Goal: Transaction & Acquisition: Purchase product/service

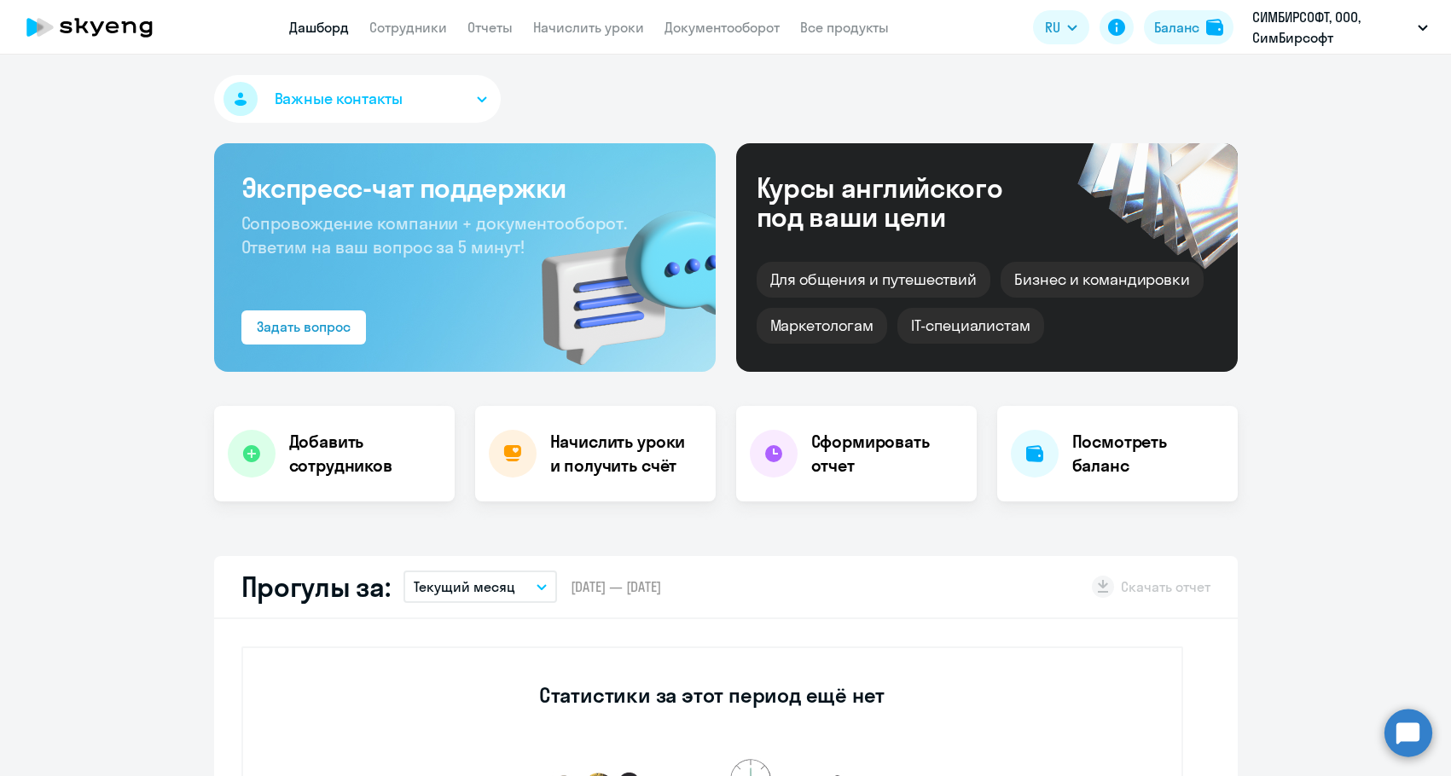
select select "30"
click at [1162, 38] on button "Баланс" at bounding box center [1189, 27] width 90 height 34
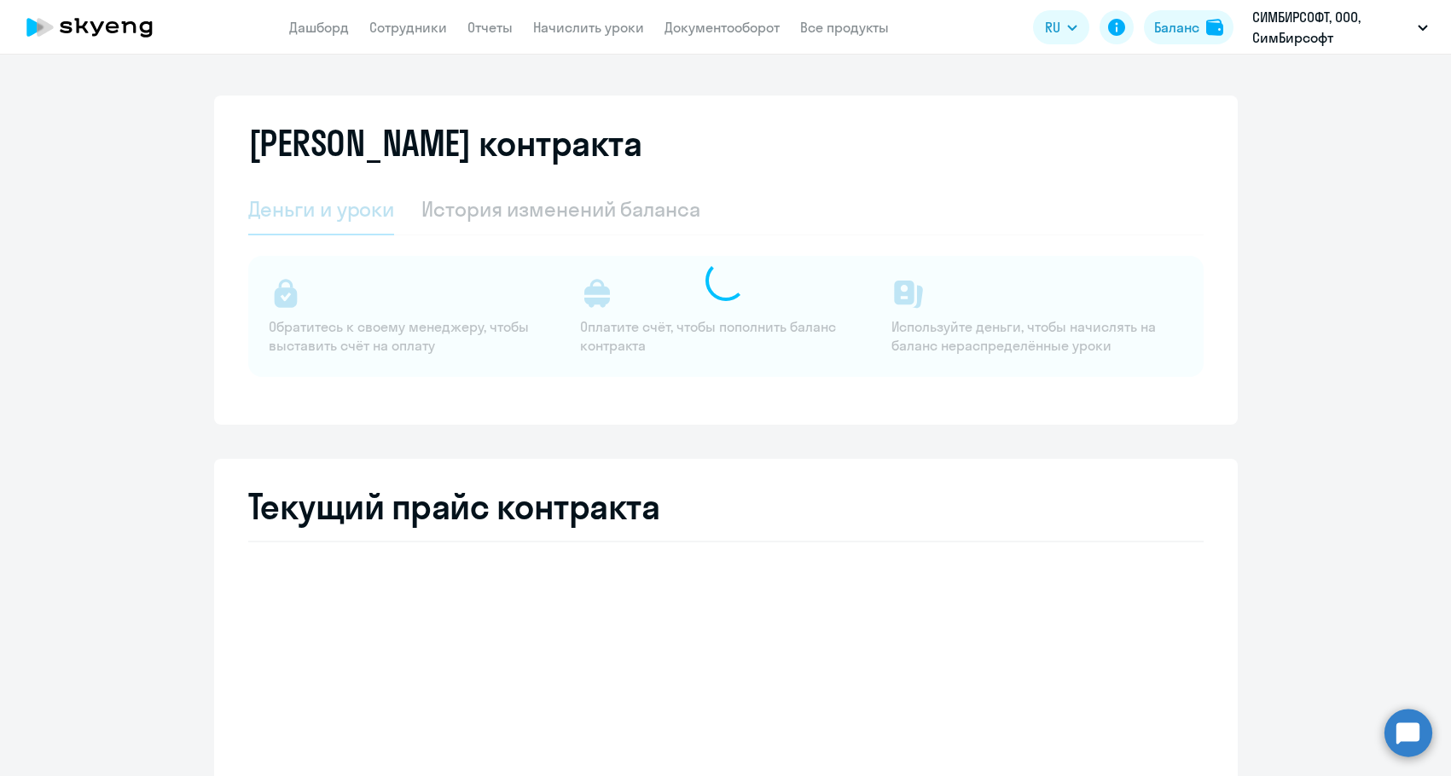
select select "english_adult_not_native_speaker"
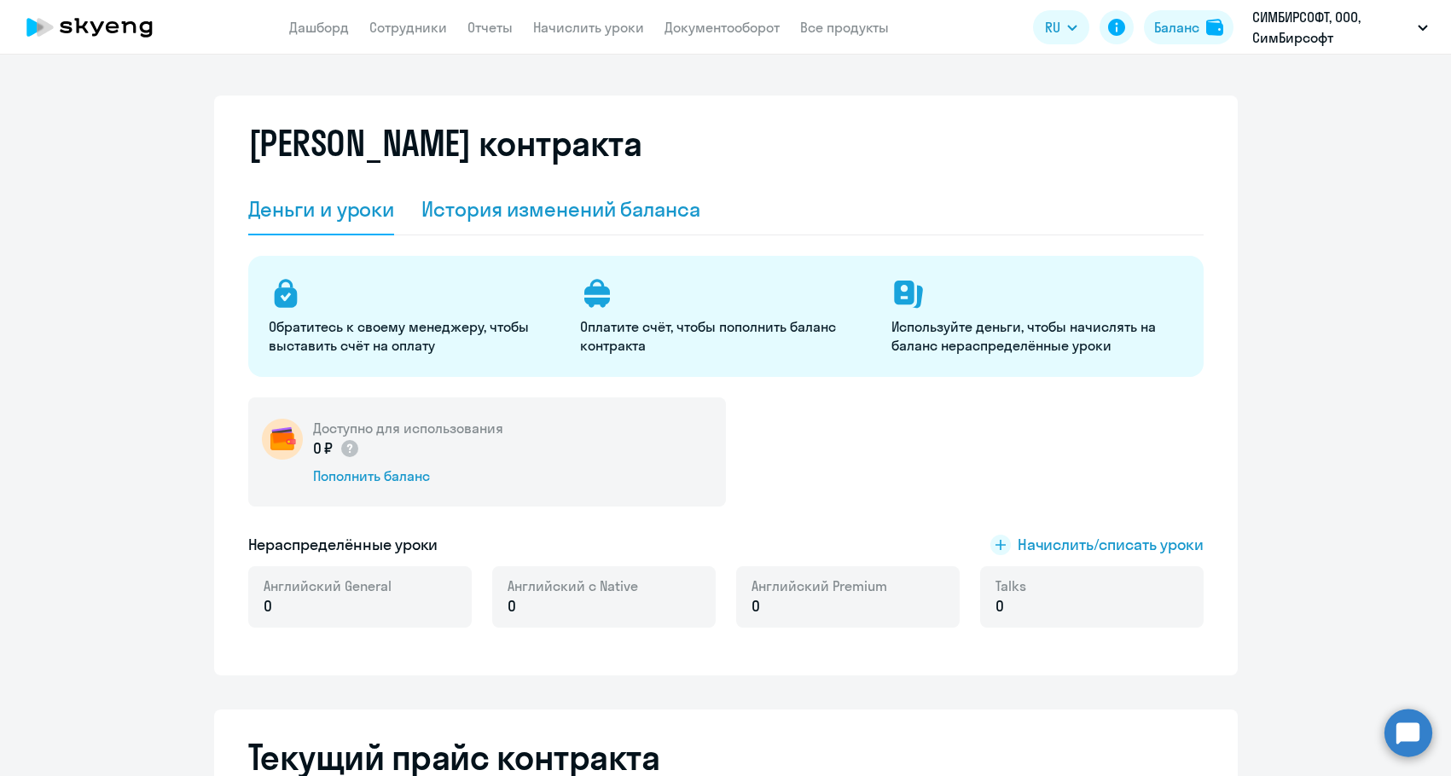
click at [569, 232] on div "История изменений баланса" at bounding box center [560, 209] width 279 height 51
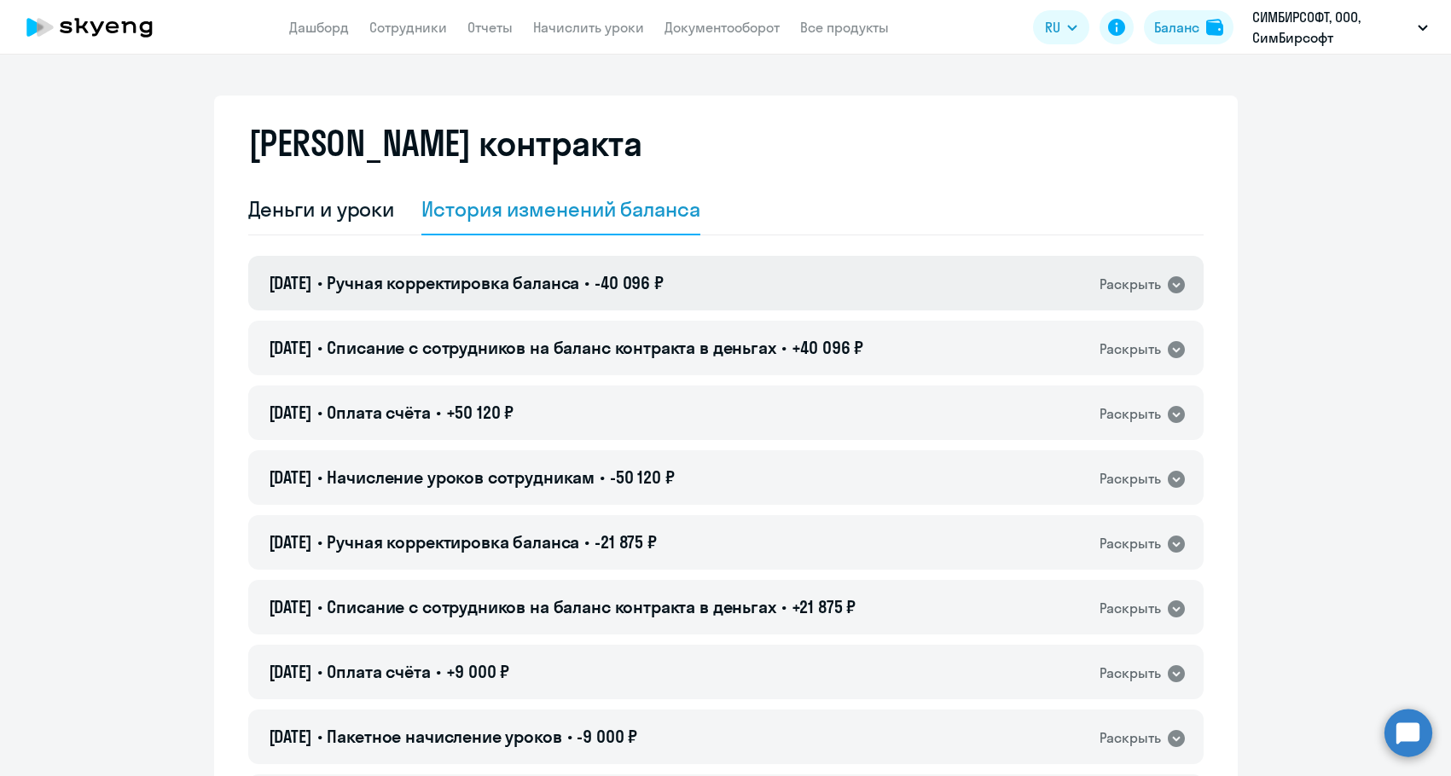
click at [551, 282] on span "Ручная корректировка баланса" at bounding box center [453, 282] width 253 height 21
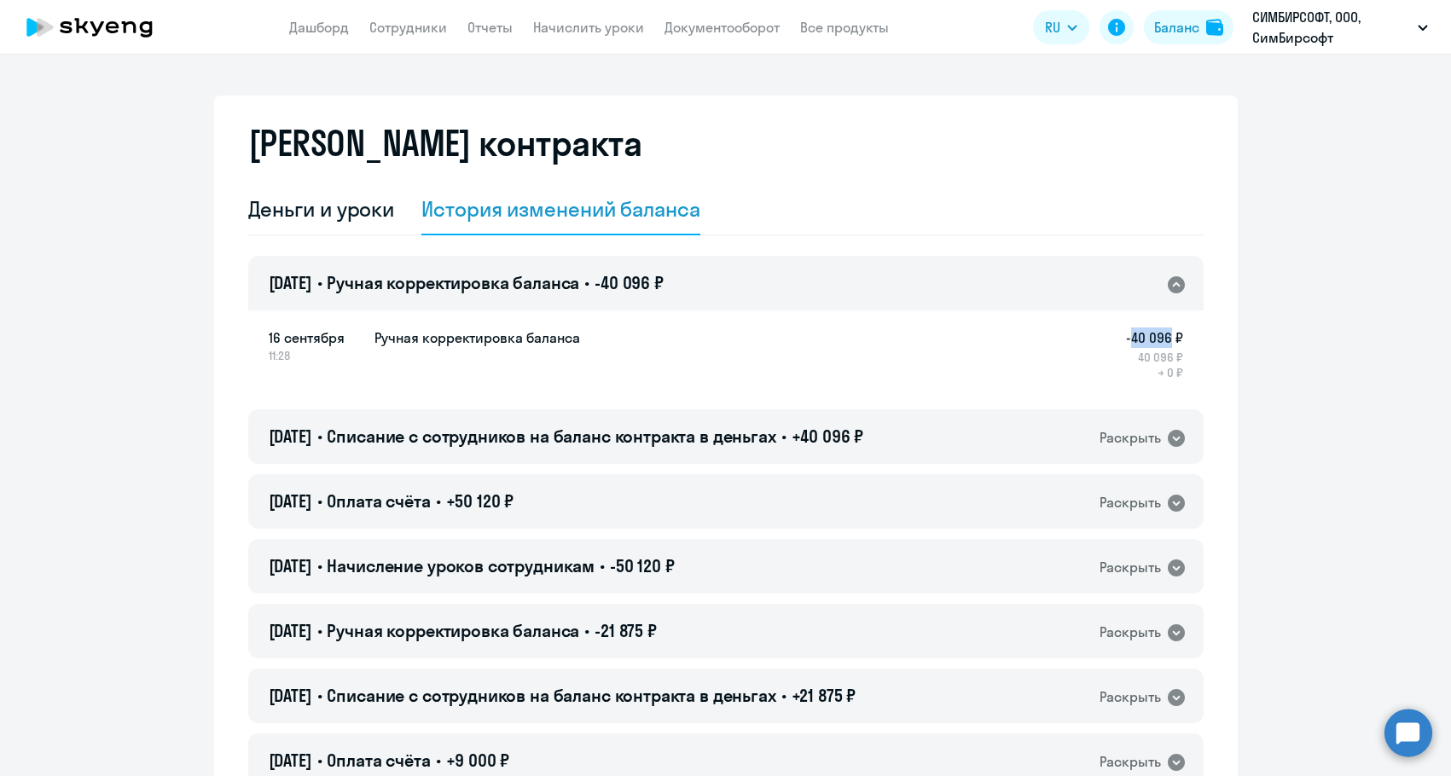
drag, startPoint x: 1128, startPoint y: 336, endPoint x: 1163, endPoint y: 336, distance: 35.0
click at [1163, 336] on h5 "-40 096 ₽" at bounding box center [1154, 338] width 57 height 20
click at [465, 440] on span "Списание с сотрудников на баланс контракта в деньгах" at bounding box center [551, 436] width 449 height 21
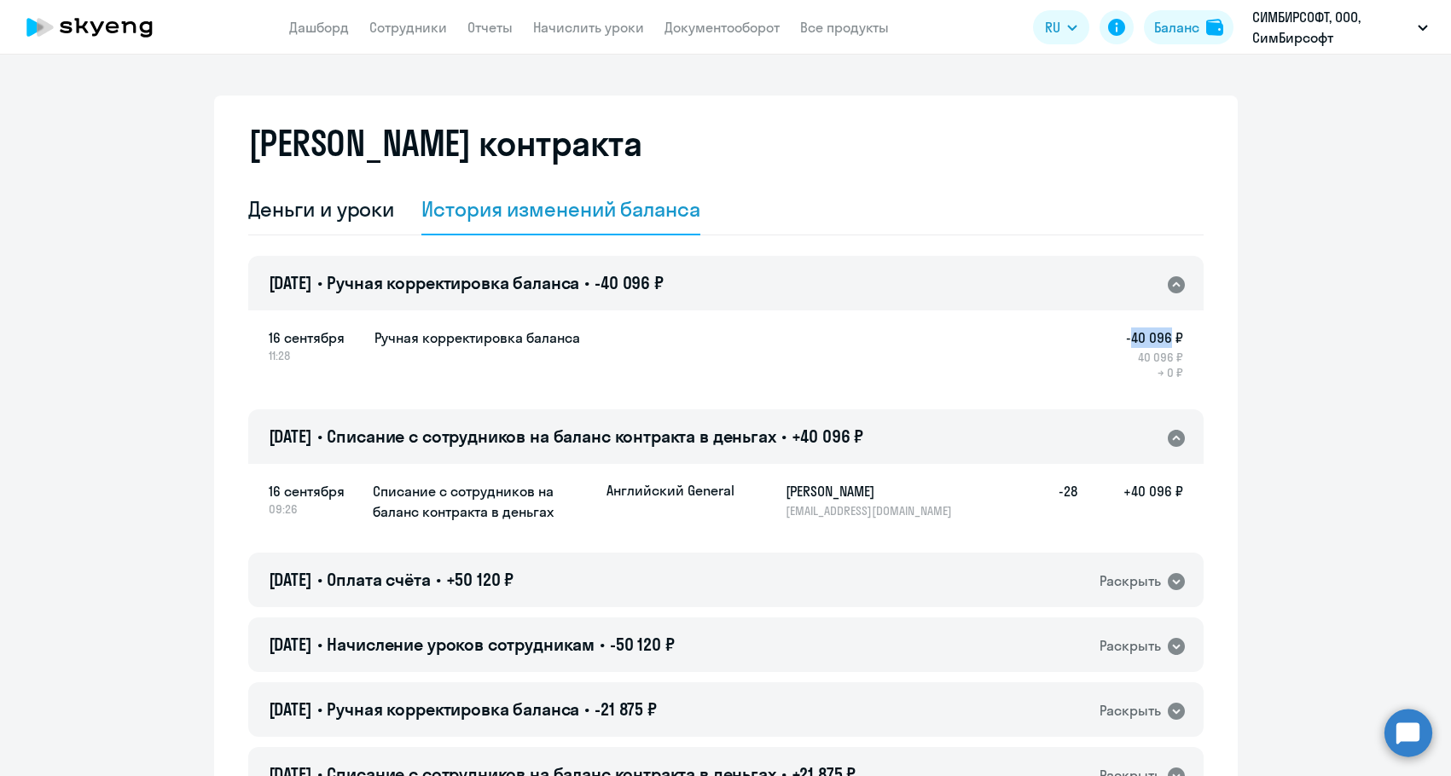
click at [465, 440] on span "Списание с сотрудников на баланс контракта в деньгах" at bounding box center [551, 436] width 449 height 21
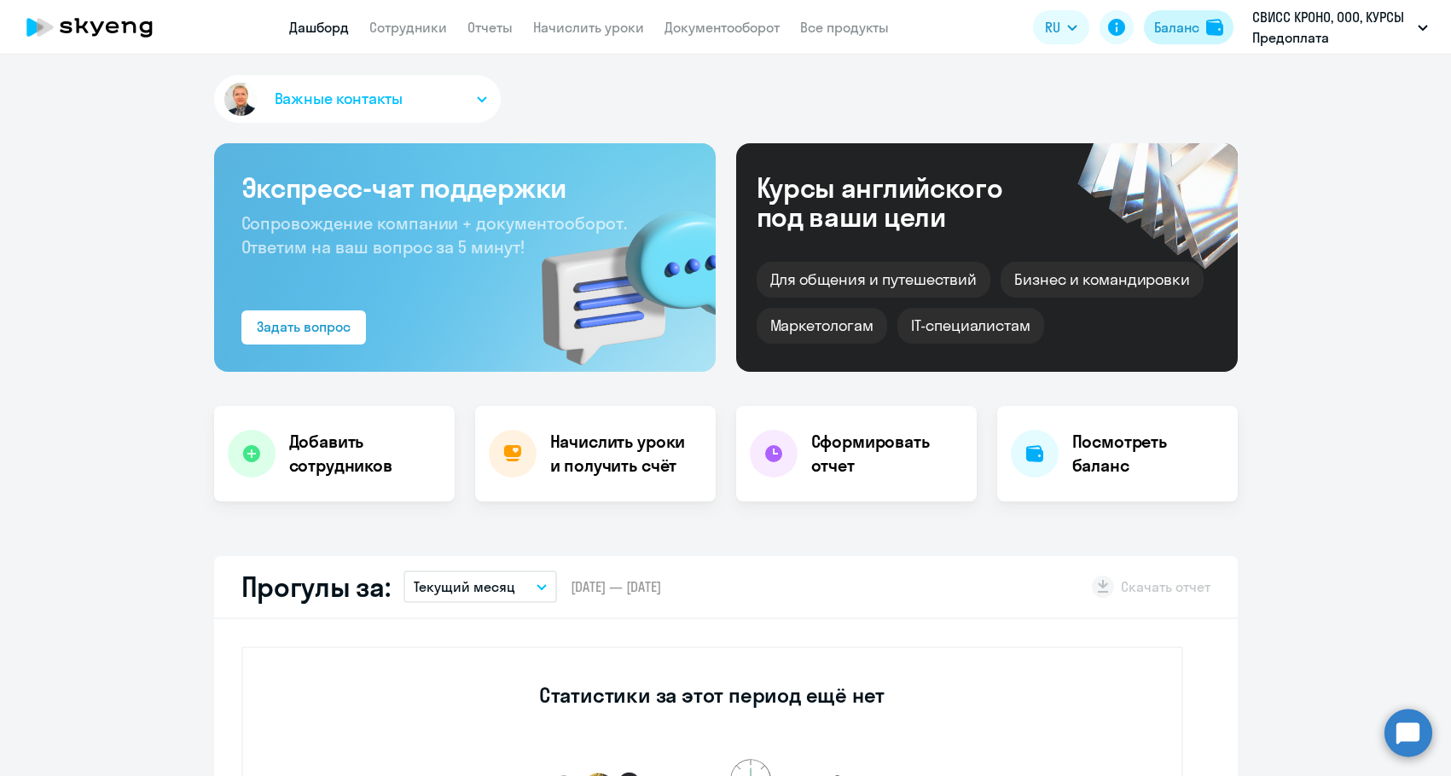
click at [1159, 41] on button "Баланс" at bounding box center [1189, 27] width 90 height 34
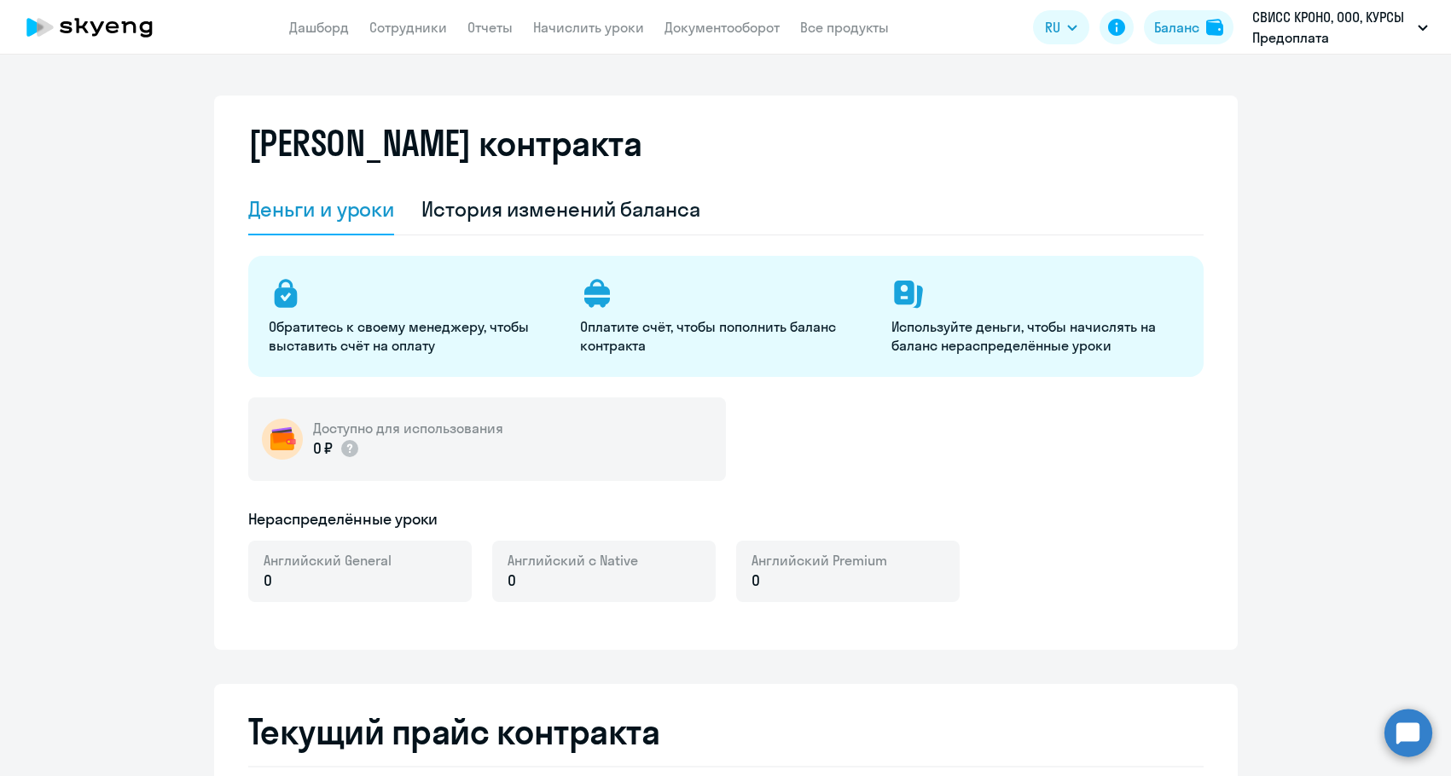
select select "english_adult_not_native_speaker"
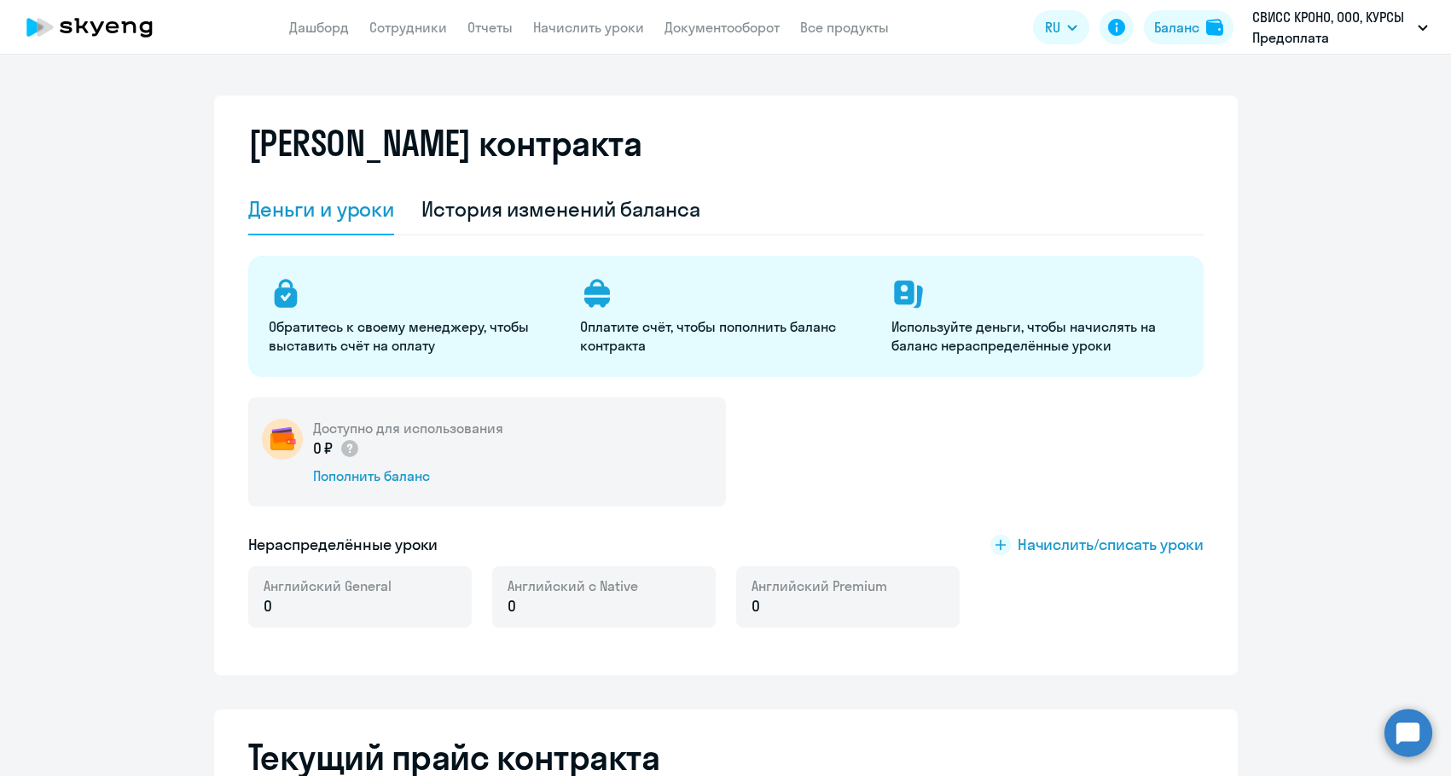
click at [351, 485] on div "Доступно для использования 0 ₽ Пополнить баланс" at bounding box center [487, 452] width 478 height 109
click at [354, 482] on div "Пополнить баланс" at bounding box center [408, 476] width 190 height 19
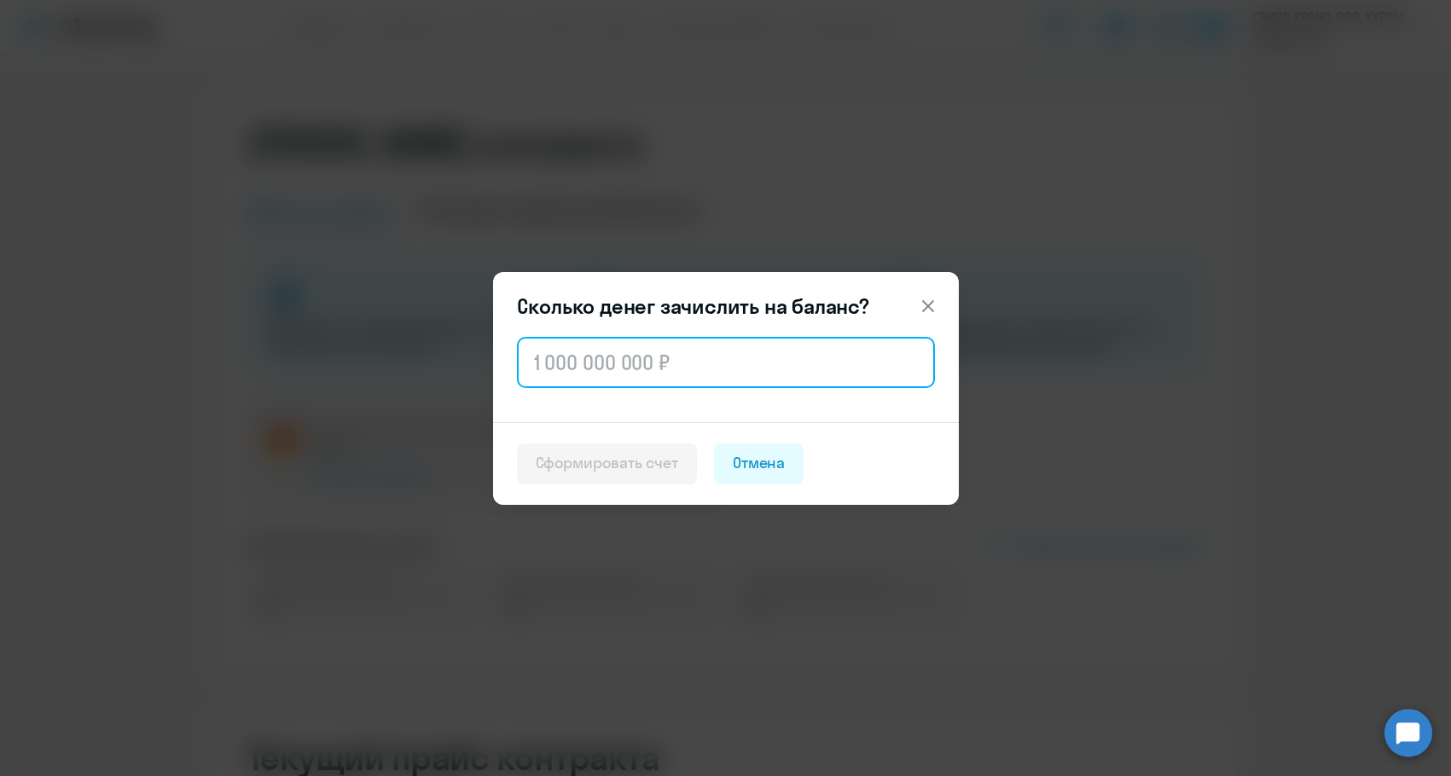
click at [559, 371] on input "text" at bounding box center [726, 362] width 418 height 51
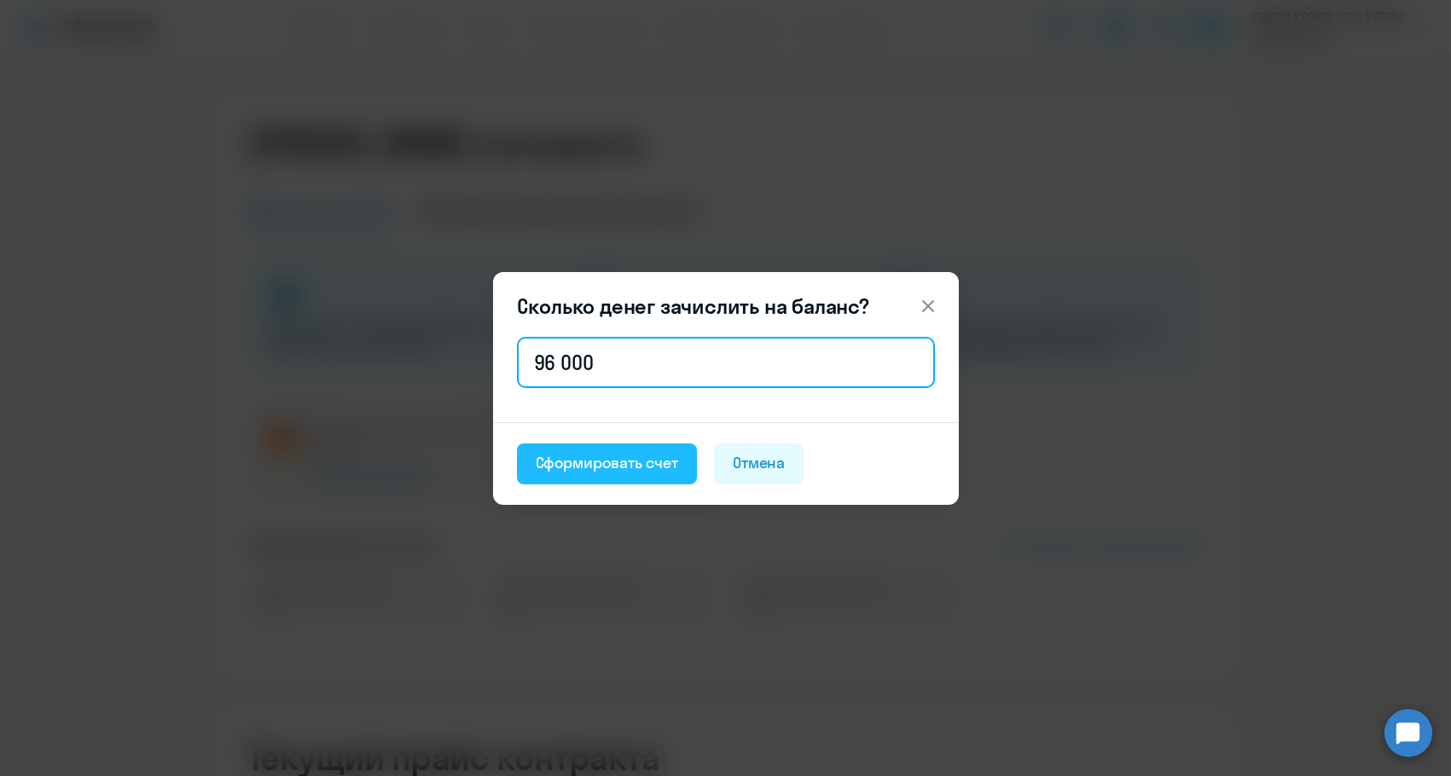
type input "96 000"
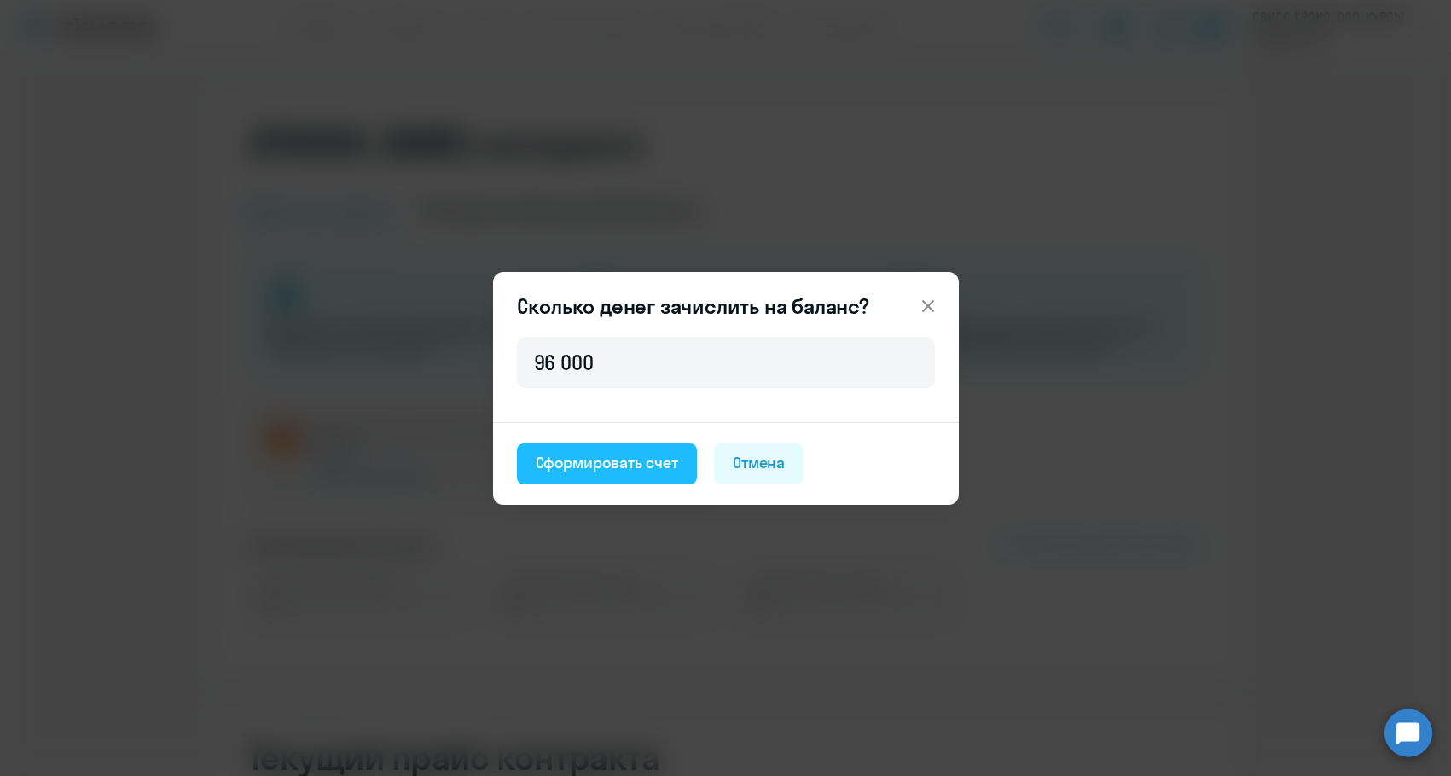
click at [590, 449] on button "Сформировать счет" at bounding box center [607, 464] width 180 height 41
